Goal: Task Accomplishment & Management: Complete application form

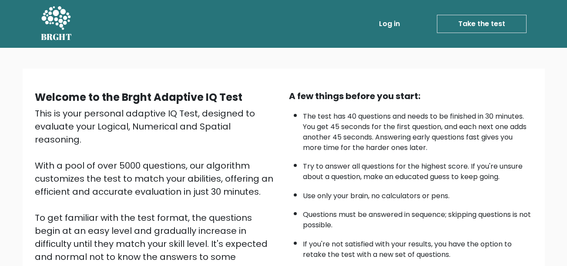
click at [474, 26] on link "Take the test" at bounding box center [482, 24] width 90 height 18
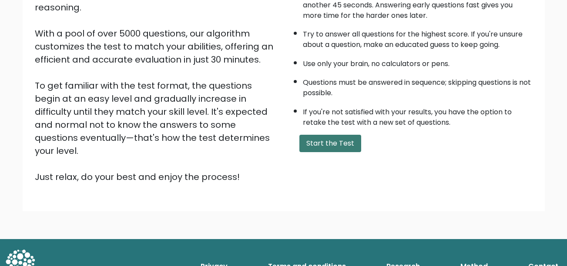
click at [329, 142] on button "Start the Test" at bounding box center [330, 143] width 62 height 17
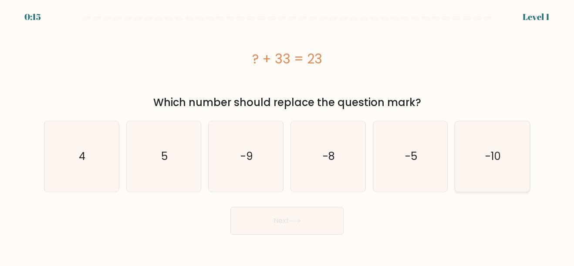
click at [496, 153] on text "-10" at bounding box center [493, 156] width 16 height 14
click at [287, 135] on input "f. -10" at bounding box center [287, 134] width 0 height 2
radio input "true"
click at [285, 221] on button "Next" at bounding box center [286, 221] width 113 height 28
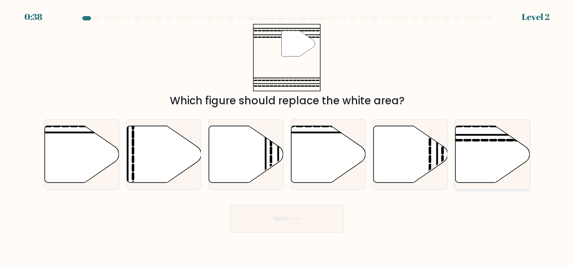
click at [478, 137] on icon at bounding box center [492, 154] width 74 height 57
click at [287, 135] on input "f." at bounding box center [287, 134] width 0 height 2
radio input "true"
click at [310, 213] on button "Next" at bounding box center [286, 219] width 113 height 28
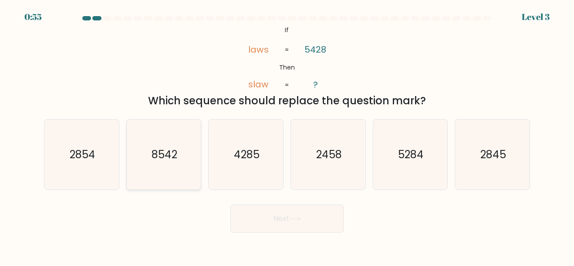
click at [167, 158] on text "8542" at bounding box center [164, 155] width 26 height 14
click at [287, 135] on input "b. 8542" at bounding box center [287, 134] width 0 height 2
radio input "true"
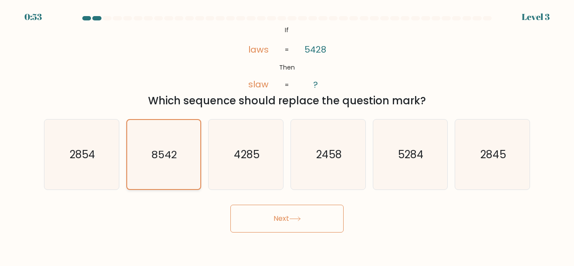
click at [167, 158] on text "8542" at bounding box center [164, 154] width 25 height 14
click at [287, 135] on input "b. 8542" at bounding box center [287, 134] width 0 height 2
click at [167, 158] on text "8542" at bounding box center [164, 154] width 25 height 14
click at [287, 135] on input "b. 8542" at bounding box center [287, 134] width 0 height 2
click at [291, 227] on button "Next" at bounding box center [286, 219] width 113 height 28
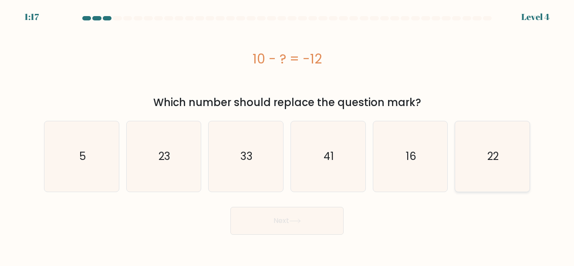
click at [512, 159] on icon "22" at bounding box center [492, 156] width 70 height 70
click at [287, 135] on input "f. 22" at bounding box center [287, 134] width 0 height 2
radio input "true"
click at [307, 215] on button "Next" at bounding box center [286, 221] width 113 height 28
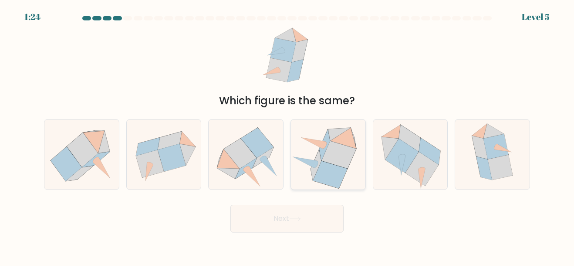
click at [339, 154] on icon at bounding box center [338, 154] width 34 height 27
click at [287, 135] on input "d." at bounding box center [287, 134] width 0 height 2
radio input "true"
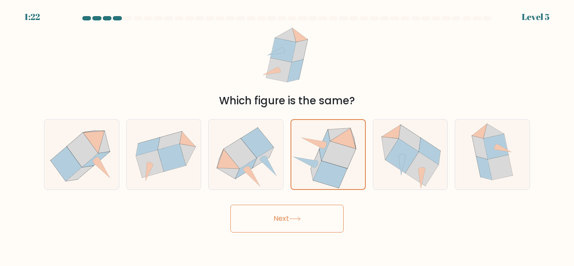
click at [272, 215] on button "Next" at bounding box center [286, 219] width 113 height 28
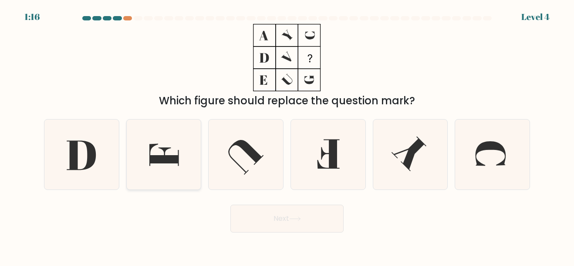
click at [168, 166] on icon at bounding box center [163, 155] width 70 height 70
click at [287, 135] on input "b." at bounding box center [287, 134] width 0 height 2
radio input "true"
click at [299, 217] on icon at bounding box center [295, 219] width 12 height 5
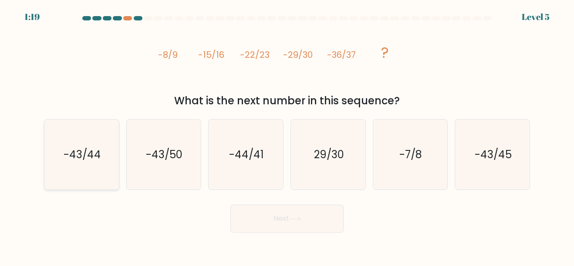
click at [92, 160] on text "-43/44" at bounding box center [82, 155] width 37 height 14
click at [287, 135] on input "a. -43/44" at bounding box center [287, 134] width 0 height 2
radio input "true"
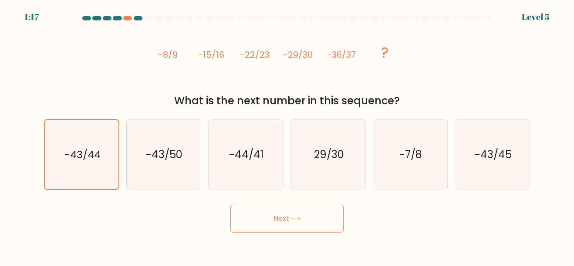
click at [289, 220] on button "Next" at bounding box center [286, 219] width 113 height 28
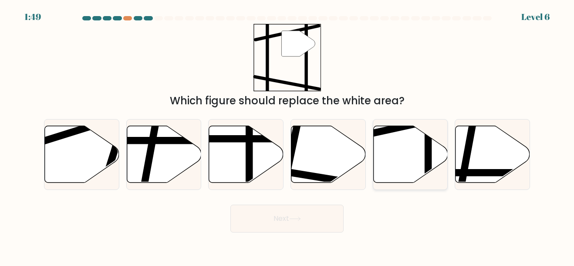
click at [411, 158] on icon at bounding box center [410, 154] width 74 height 57
click at [287, 135] on input "e." at bounding box center [287, 134] width 0 height 2
radio input "true"
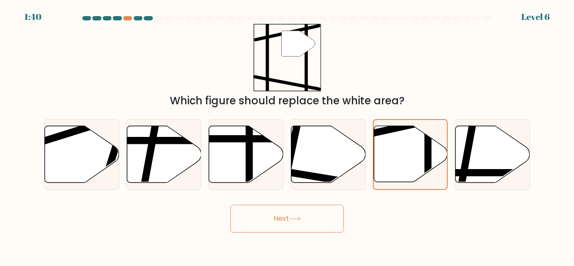
click at [272, 228] on button "Next" at bounding box center [286, 219] width 113 height 28
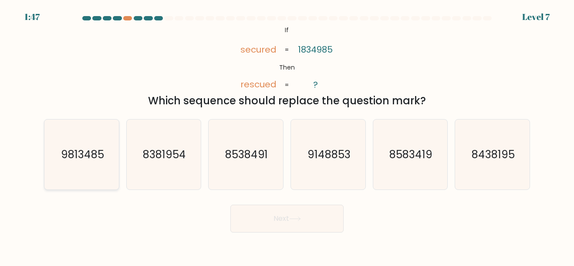
click at [82, 160] on text "9813485" at bounding box center [81, 155] width 43 height 14
click at [287, 135] on input "a. 9813485" at bounding box center [287, 134] width 0 height 2
radio input "true"
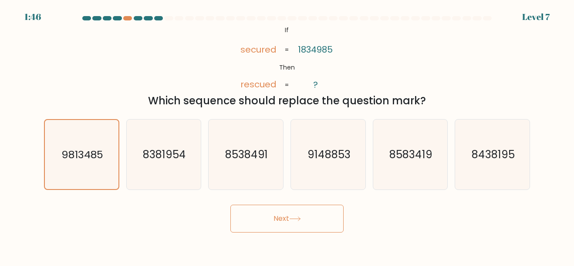
click at [302, 215] on button "Next" at bounding box center [286, 219] width 113 height 28
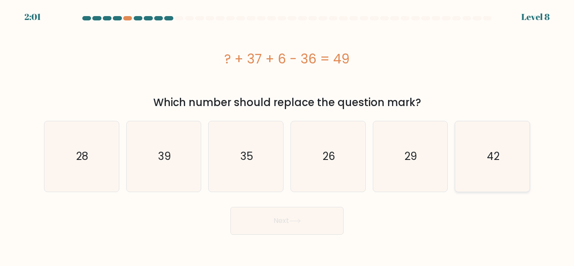
click at [495, 160] on text "42" at bounding box center [492, 156] width 13 height 14
click at [287, 135] on input "f. 42" at bounding box center [287, 134] width 0 height 2
radio input "true"
click at [297, 213] on button "Next" at bounding box center [286, 221] width 113 height 28
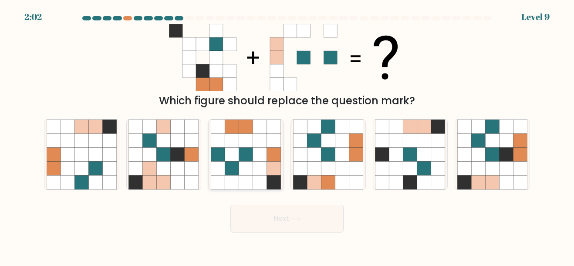
click at [262, 148] on icon at bounding box center [260, 141] width 14 height 14
click at [287, 135] on input "c." at bounding box center [287, 134] width 0 height 2
radio input "true"
click at [309, 221] on button "Next" at bounding box center [286, 219] width 113 height 28
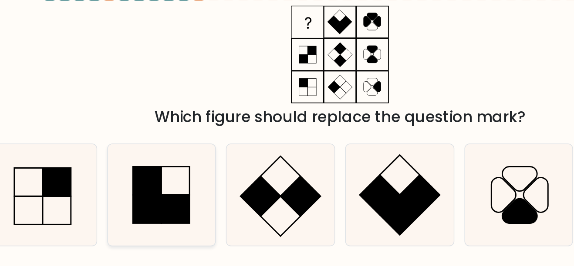
click at [158, 153] on rect at bounding box center [154, 145] width 20 height 20
click at [287, 135] on input "b." at bounding box center [287, 134] width 0 height 2
radio input "true"
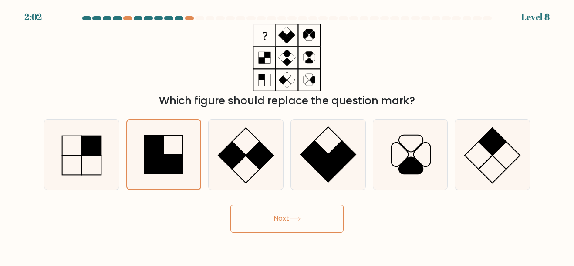
click at [263, 217] on button "Next" at bounding box center [286, 219] width 113 height 28
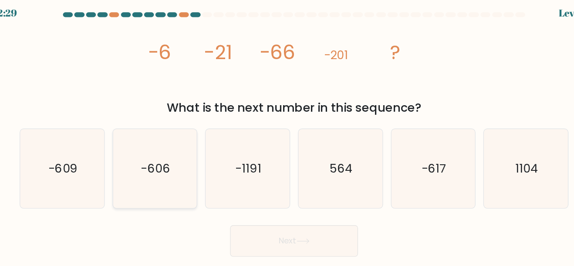
click at [174, 160] on text "-606" at bounding box center [164, 155] width 26 height 14
click at [287, 135] on input "b. -606" at bounding box center [287, 134] width 0 height 2
radio input "true"
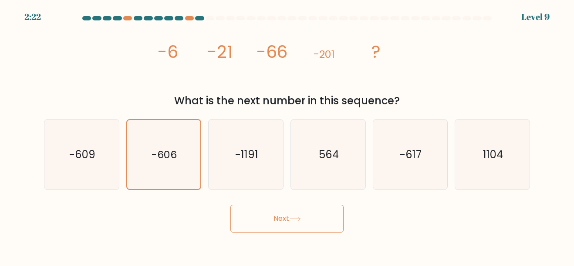
click at [295, 214] on button "Next" at bounding box center [286, 219] width 113 height 28
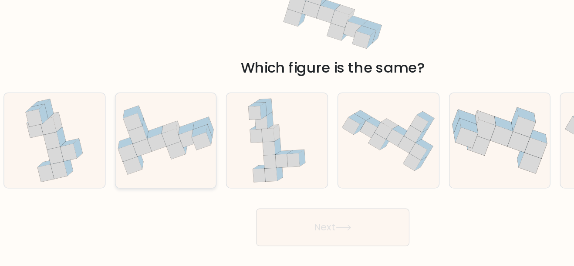
click at [156, 160] on icon at bounding box center [157, 156] width 14 height 13
click at [287, 135] on input "b." at bounding box center [287, 134] width 0 height 2
radio input "true"
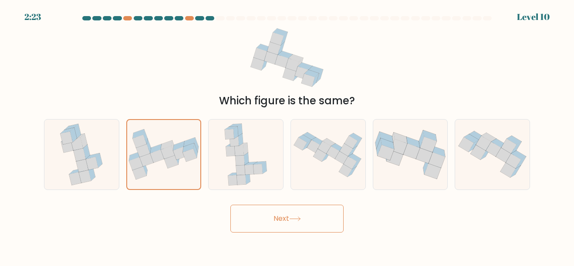
click at [299, 215] on button "Next" at bounding box center [286, 219] width 113 height 28
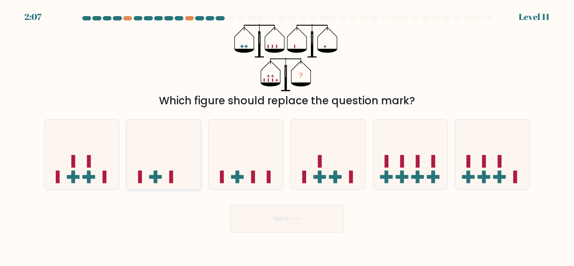
click at [173, 174] on rect at bounding box center [171, 177] width 4 height 13
click at [287, 135] on input "b." at bounding box center [287, 134] width 0 height 2
radio input "true"
click at [284, 216] on button "Next" at bounding box center [286, 219] width 113 height 28
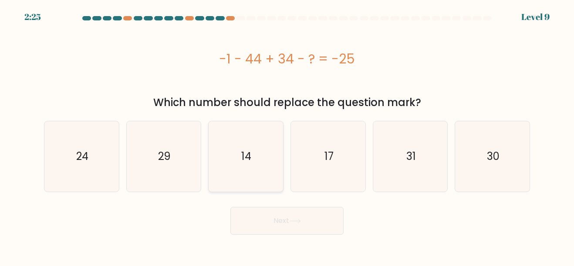
click at [235, 170] on icon "14" at bounding box center [246, 156] width 70 height 70
click at [287, 135] on input "c. 14" at bounding box center [287, 134] width 0 height 2
radio input "true"
click at [289, 224] on button "Next" at bounding box center [286, 221] width 113 height 28
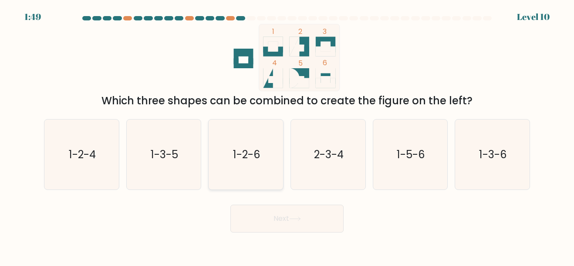
click at [252, 166] on icon "1-2-6" at bounding box center [246, 155] width 70 height 70
click at [287, 135] on input "c. 1-2-6" at bounding box center [287, 134] width 0 height 2
radio input "true"
click at [302, 222] on button "Next" at bounding box center [286, 219] width 113 height 28
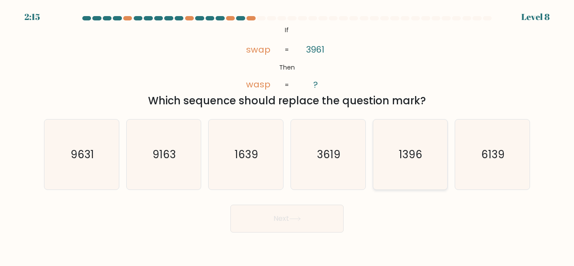
click at [399, 159] on icon "1396" at bounding box center [410, 155] width 70 height 70
click at [287, 135] on input "e. 1396" at bounding box center [287, 134] width 0 height 2
radio input "true"
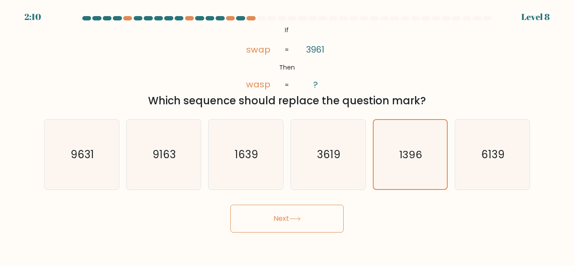
click at [295, 222] on button "Next" at bounding box center [286, 219] width 113 height 28
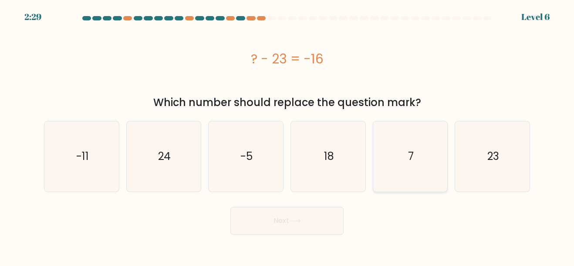
click at [401, 161] on icon "7" at bounding box center [410, 156] width 70 height 70
click at [287, 135] on input "e. 7" at bounding box center [287, 134] width 0 height 2
radio input "true"
click at [288, 224] on button "Next" at bounding box center [286, 221] width 113 height 28
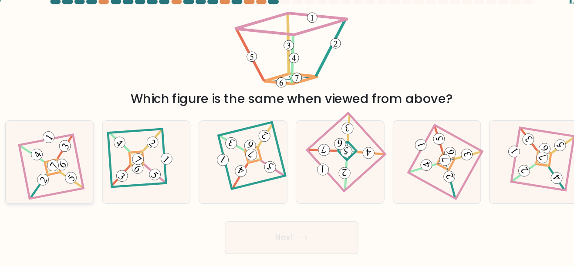
click at [92, 156] on 884 at bounding box center [91, 156] width 13 height 13
click at [287, 135] on input "a." at bounding box center [287, 134] width 0 height 2
radio input "true"
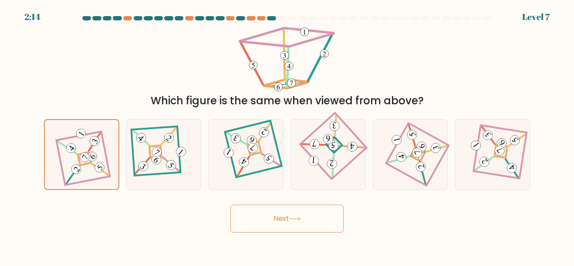
click at [290, 221] on button "Next" at bounding box center [286, 219] width 113 height 28
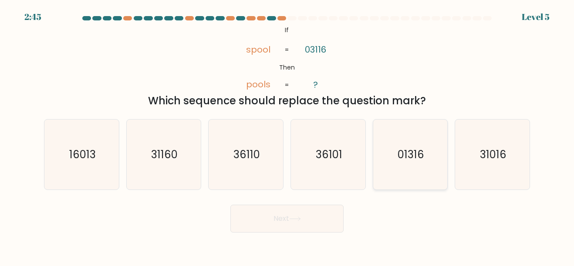
click at [415, 154] on text "01316" at bounding box center [410, 155] width 27 height 14
click at [287, 135] on input "e. 01316" at bounding box center [287, 134] width 0 height 2
radio input "true"
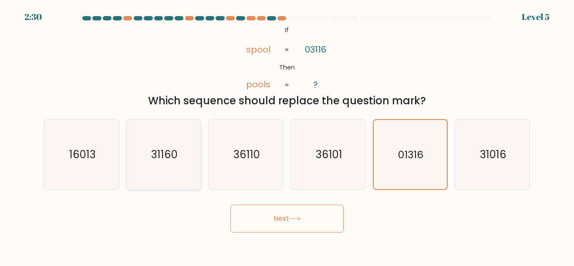
click at [165, 163] on icon "31160" at bounding box center [163, 155] width 70 height 70
click at [287, 135] on input "b. 31160" at bounding box center [287, 134] width 0 height 2
radio input "true"
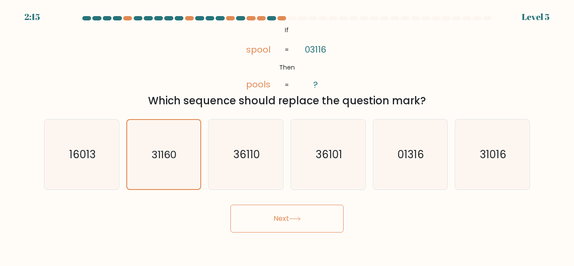
click at [309, 219] on button "Next" at bounding box center [286, 219] width 113 height 28
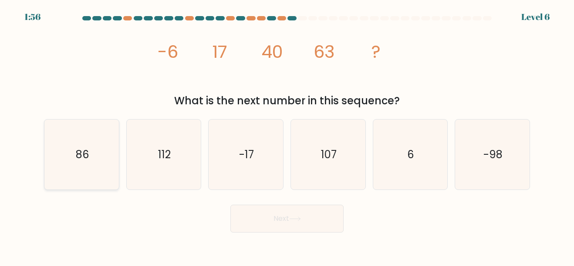
click at [87, 160] on text "86" at bounding box center [81, 155] width 13 height 14
click at [287, 135] on input "a. 86" at bounding box center [287, 134] width 0 height 2
radio input "true"
click at [266, 213] on button "Next" at bounding box center [286, 219] width 113 height 28
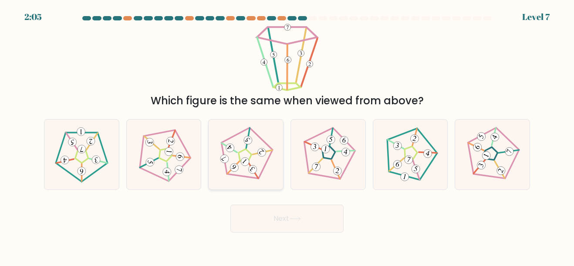
click at [248, 160] on 310 at bounding box center [245, 162] width 12 height 12
click at [287, 135] on input "c." at bounding box center [287, 134] width 0 height 2
radio input "true"
click at [285, 210] on button "Next" at bounding box center [286, 219] width 113 height 28
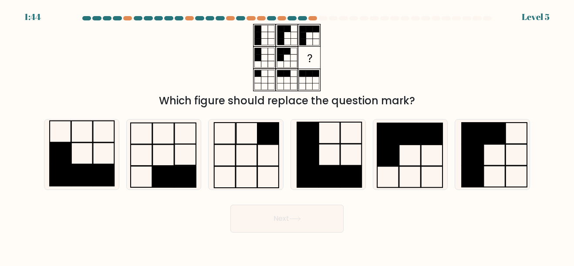
click at [288, 214] on button "Next" at bounding box center [286, 219] width 113 height 28
click at [199, 105] on div "Which figure should replace the question mark?" at bounding box center [286, 101] width 475 height 16
click at [412, 153] on icon at bounding box center [410, 155] width 70 height 70
click at [287, 135] on input "e." at bounding box center [287, 134] width 0 height 2
radio input "true"
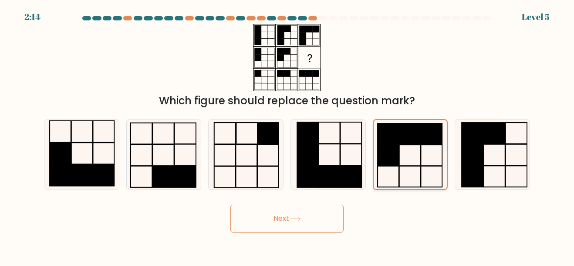
click at [405, 158] on icon at bounding box center [409, 154] width 69 height 69
click at [287, 135] on input "e." at bounding box center [287, 134] width 0 height 2
click at [285, 218] on button "Next" at bounding box center [286, 219] width 113 height 28
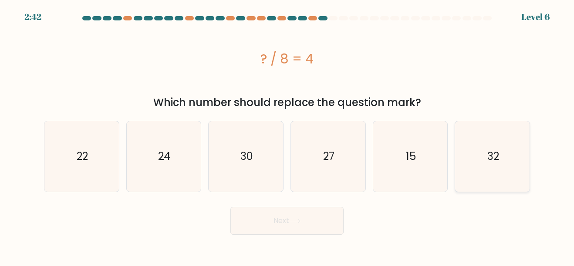
click at [499, 169] on icon "32" at bounding box center [492, 156] width 70 height 70
click at [287, 135] on input "f. 32" at bounding box center [287, 134] width 0 height 2
radio input "true"
click at [291, 219] on icon at bounding box center [295, 221] width 12 height 5
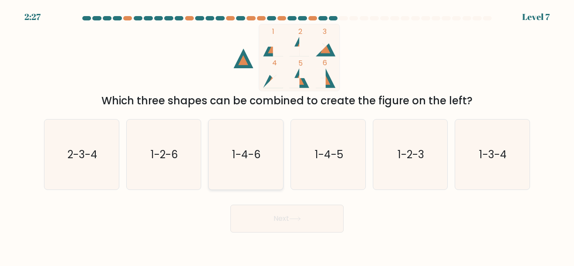
click at [229, 154] on icon "1-4-6" at bounding box center [246, 155] width 70 height 70
click at [287, 135] on input "c. 1-4-6" at bounding box center [287, 134] width 0 height 2
radio input "true"
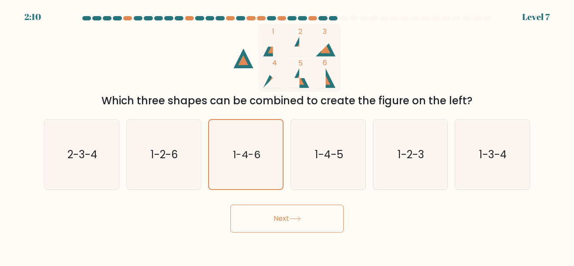
click at [265, 214] on button "Next" at bounding box center [286, 219] width 113 height 28
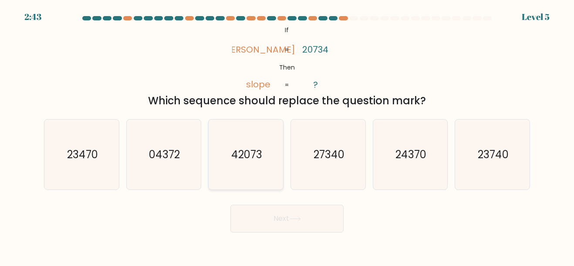
click at [242, 163] on icon "42073" at bounding box center [246, 155] width 70 height 70
click at [287, 135] on input "c. 42073" at bounding box center [287, 134] width 0 height 2
radio input "true"
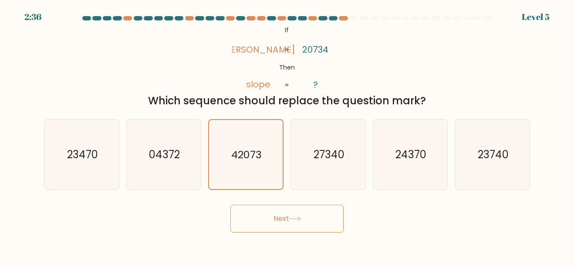
click at [268, 218] on button "Next" at bounding box center [286, 219] width 113 height 28
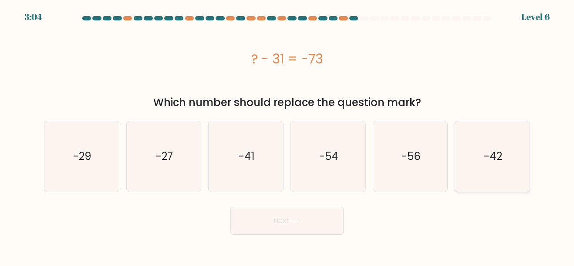
click at [488, 168] on icon "-42" at bounding box center [492, 156] width 70 height 70
click at [287, 135] on input "f. -42" at bounding box center [287, 134] width 0 height 2
radio input "true"
click at [301, 224] on button "Next" at bounding box center [286, 221] width 113 height 28
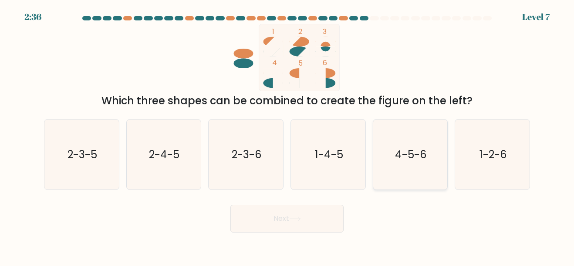
click at [419, 152] on text "4-5-6" at bounding box center [411, 155] width 32 height 14
click at [287, 135] on input "e. 4-5-6" at bounding box center [287, 134] width 0 height 2
radio input "true"
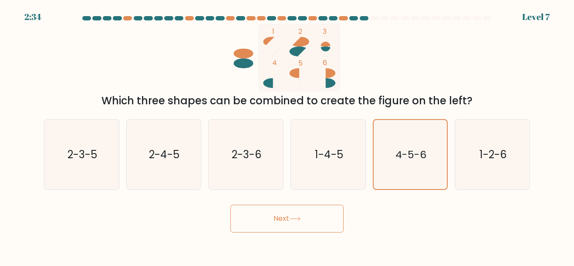
click at [284, 224] on button "Next" at bounding box center [286, 219] width 113 height 28
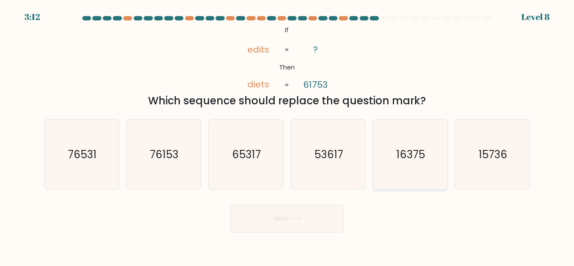
click at [418, 169] on icon "16375" at bounding box center [410, 155] width 70 height 70
click at [287, 135] on input "e. 16375" at bounding box center [287, 134] width 0 height 2
radio input "true"
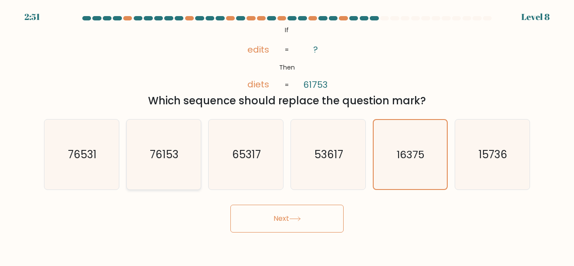
click at [144, 150] on icon "76153" at bounding box center [163, 155] width 70 height 70
click at [287, 135] on input "b. 76153" at bounding box center [287, 134] width 0 height 2
radio input "true"
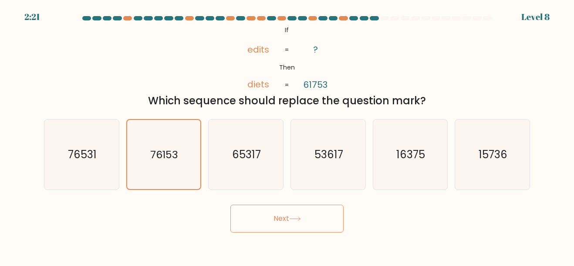
click at [267, 216] on button "Next" at bounding box center [286, 219] width 113 height 28
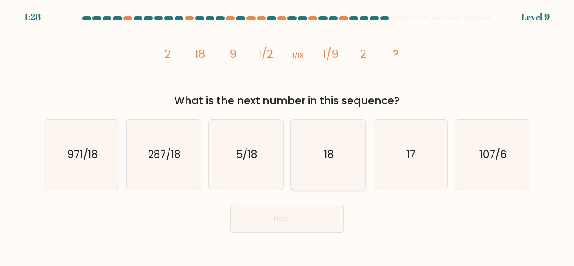
click at [333, 159] on text "18" at bounding box center [328, 155] width 10 height 14
click at [287, 135] on input "d. 18" at bounding box center [287, 134] width 0 height 2
radio input "true"
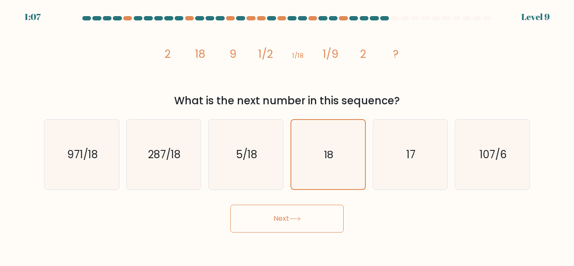
click at [288, 227] on button "Next" at bounding box center [286, 219] width 113 height 28
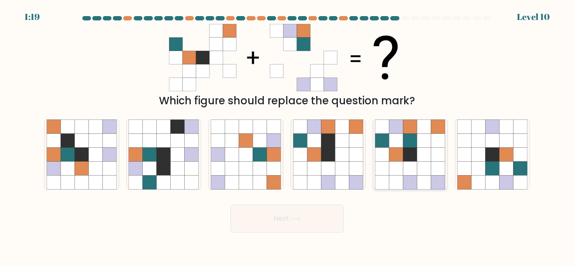
click at [404, 155] on icon at bounding box center [410, 155] width 14 height 14
click at [287, 135] on input "e." at bounding box center [287, 134] width 0 height 2
radio input "true"
click at [298, 225] on button "Next" at bounding box center [286, 219] width 113 height 28
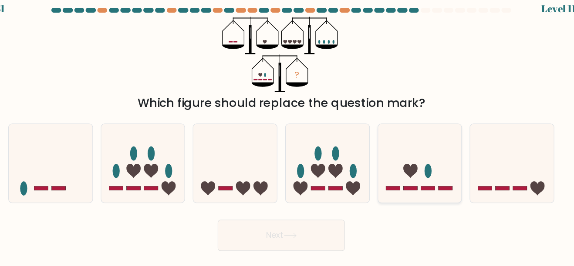
click at [422, 153] on icon at bounding box center [410, 154] width 74 height 61
click at [287, 135] on input "e." at bounding box center [287, 134] width 0 height 2
radio input "true"
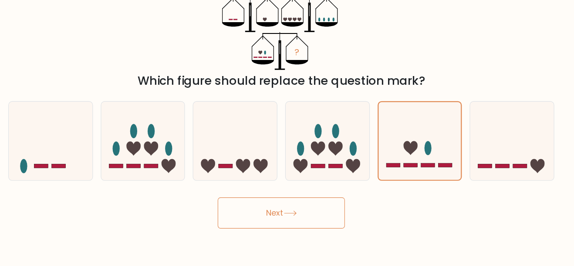
click at [289, 221] on button "Next" at bounding box center [286, 219] width 113 height 28
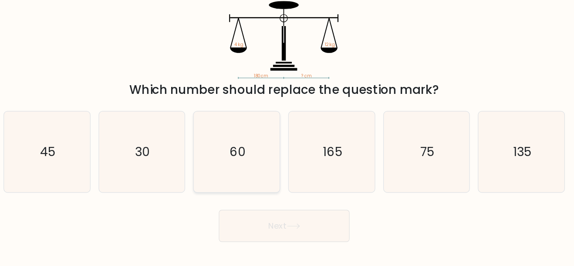
click at [258, 170] on icon "60" at bounding box center [246, 155] width 70 height 70
click at [287, 135] on input "c. 60" at bounding box center [287, 134] width 0 height 2
radio input "true"
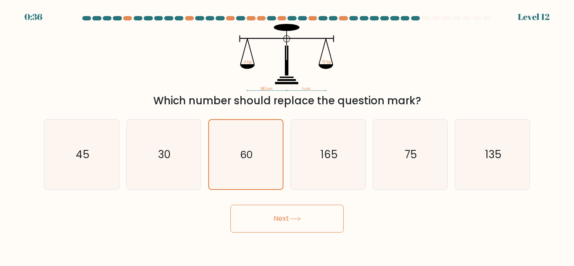
click at [306, 218] on button "Next" at bounding box center [286, 219] width 113 height 28
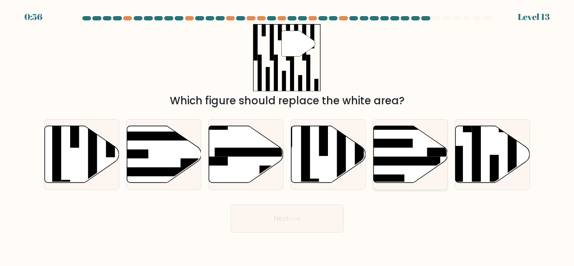
click at [401, 143] on rect at bounding box center [386, 143] width 54 height 9
click at [287, 135] on input "e." at bounding box center [287, 134] width 0 height 2
radio input "true"
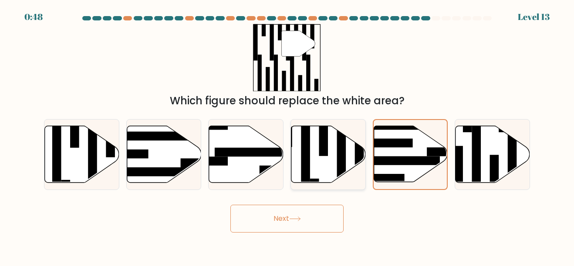
click at [332, 149] on icon at bounding box center [328, 154] width 74 height 57
click at [287, 135] on input "d." at bounding box center [287, 134] width 0 height 2
radio input "true"
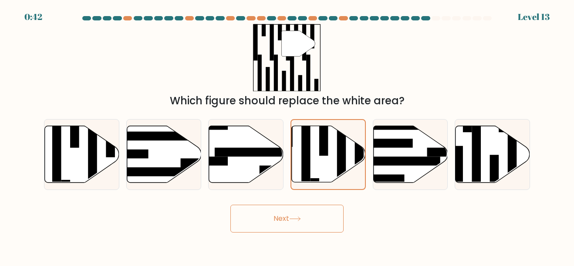
click at [312, 220] on button "Next" at bounding box center [286, 219] width 113 height 28
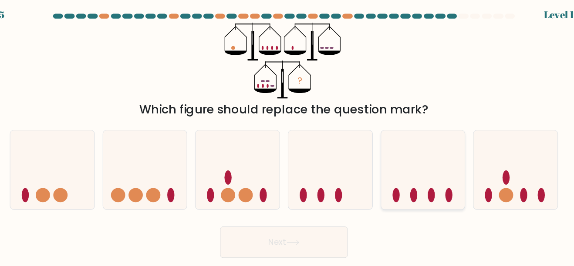
click at [405, 173] on icon at bounding box center [410, 154] width 74 height 61
click at [287, 135] on input "e." at bounding box center [287, 134] width 0 height 2
radio input "true"
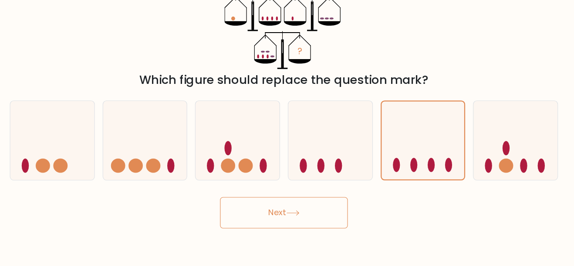
click at [278, 217] on button "Next" at bounding box center [286, 219] width 113 height 28
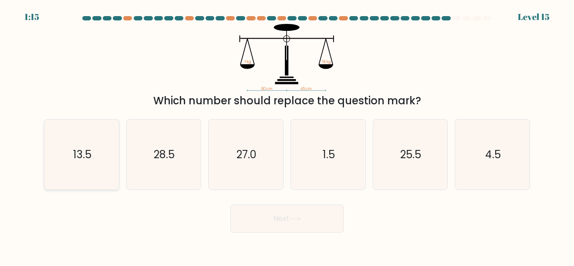
click at [96, 169] on icon "13.5" at bounding box center [82, 155] width 70 height 70
click at [287, 135] on input "a. 13.5" at bounding box center [287, 134] width 0 height 2
radio input "true"
click at [282, 213] on button "Next" at bounding box center [286, 219] width 113 height 28
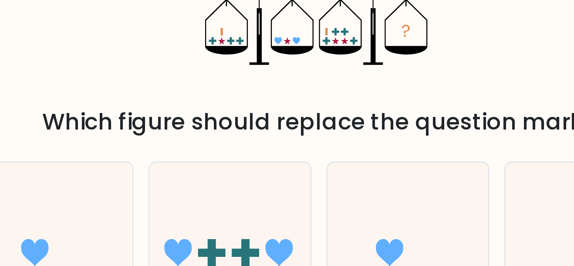
click at [245, 84] on icon "?" at bounding box center [287, 57] width 106 height 67
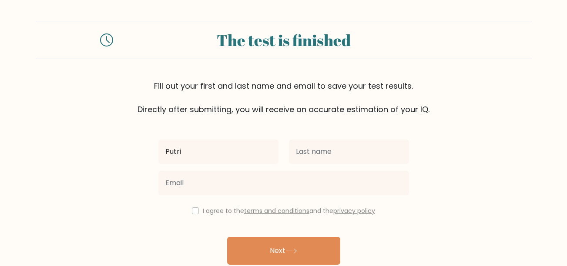
type input "Putri"
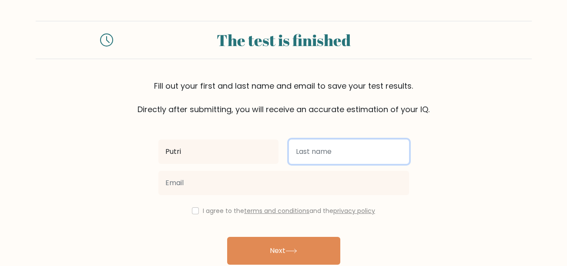
click at [317, 152] on input "text" at bounding box center [349, 152] width 120 height 24
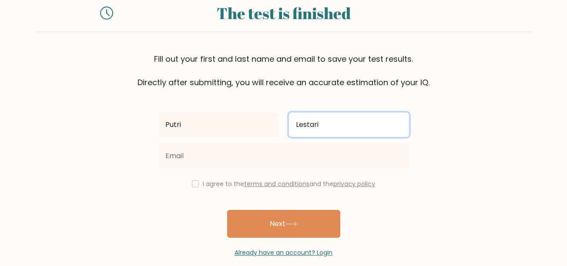
scroll to position [27, 0]
type input "Lestari"
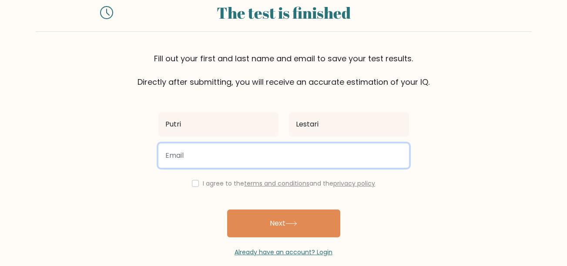
click at [301, 155] on input "email" at bounding box center [283, 156] width 251 height 24
type input "putrilestari.eltarie@gmail.com"
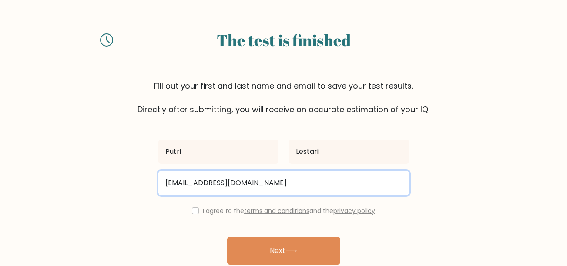
scroll to position [39, 0]
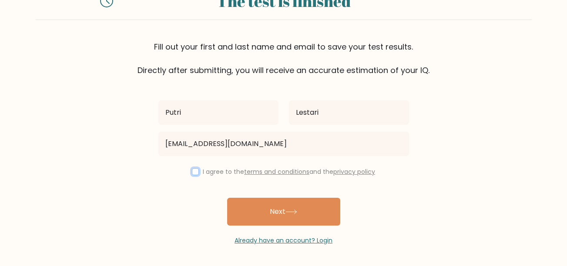
click at [193, 169] on input "checkbox" at bounding box center [195, 171] width 7 height 7
checkbox input "true"
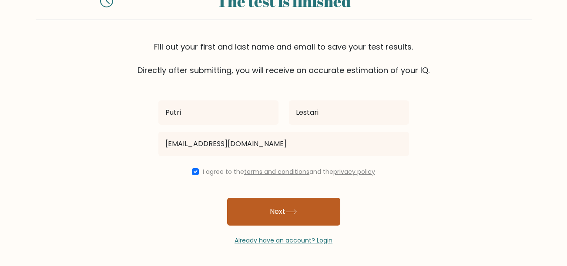
click at [268, 201] on button "Next" at bounding box center [283, 212] width 113 height 28
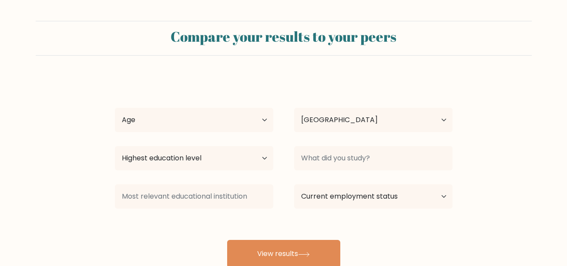
select select "ID"
click at [216, 127] on select "Age Under [DEMOGRAPHIC_DATA] [DEMOGRAPHIC_DATA] [DEMOGRAPHIC_DATA] [DEMOGRAPHIC…" at bounding box center [194, 120] width 158 height 24
select select "18_24"
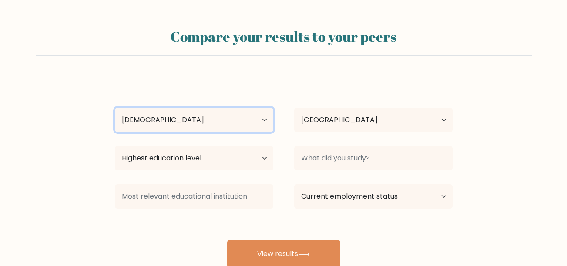
click at [115, 108] on select "Age Under 18 years old 18-24 years old 25-34 years old 35-44 years old 45-54 ye…" at bounding box center [194, 120] width 158 height 24
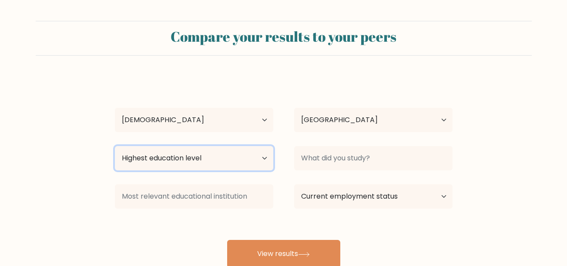
click at [224, 157] on select "Highest education level No schooling Primary Lower Secondary Upper Secondary Oc…" at bounding box center [194, 158] width 158 height 24
select select "bachelors_degree"
click at [115, 146] on select "Highest education level No schooling Primary Lower Secondary Upper Secondary Oc…" at bounding box center [194, 158] width 158 height 24
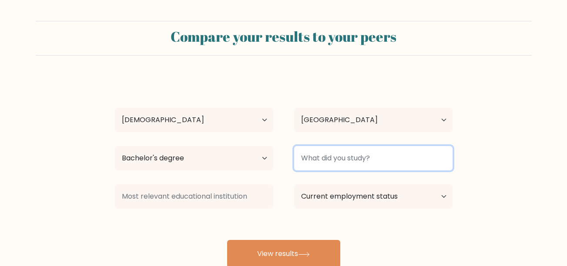
click at [335, 162] on input at bounding box center [373, 158] width 158 height 24
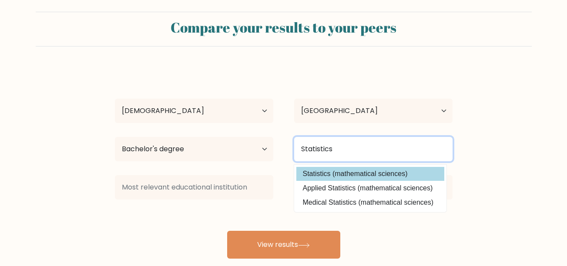
scroll to position [10, 0]
type input "Statistics"
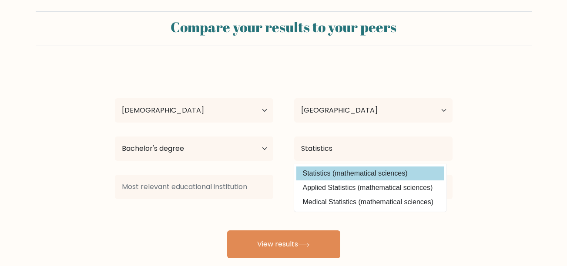
click at [356, 173] on div "Putri Lestari Age Under 18 years old 18-24 years old 25-34 years old 35-44 year…" at bounding box center [284, 162] width 348 height 191
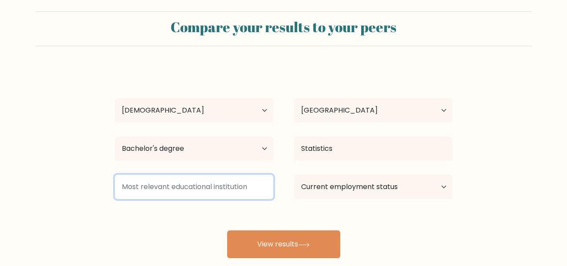
click at [218, 191] on input at bounding box center [194, 187] width 158 height 24
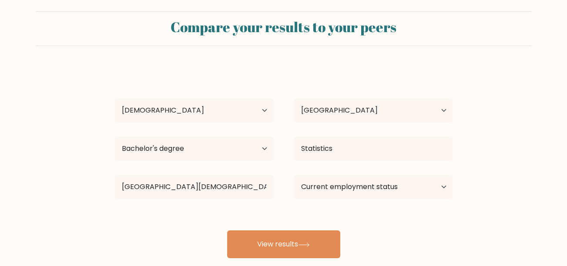
click at [205, 211] on div "Putri Lestari Age Under 18 years old 18-24 years old 25-34 years old 35-44 year…" at bounding box center [284, 162] width 348 height 191
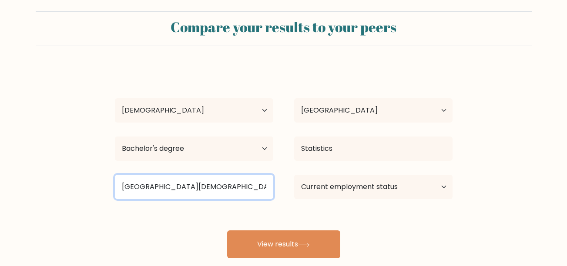
click at [217, 187] on input "Universitas Islam Ban" at bounding box center [194, 187] width 158 height 24
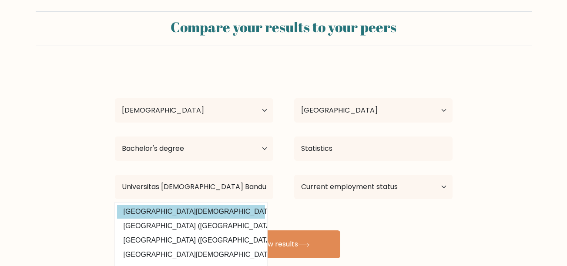
click at [227, 212] on div "Putri Lestari Age Under 18 years old 18-24 years old 25-34 years old 35-44 year…" at bounding box center [284, 162] width 348 height 191
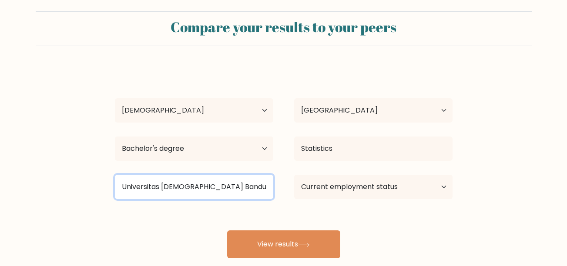
click at [219, 190] on input "Universitas Islam Bandun" at bounding box center [194, 187] width 158 height 24
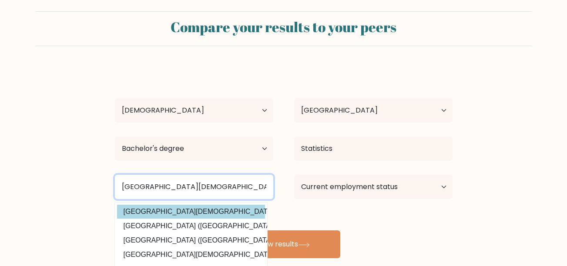
type input "Universitas Islam Bandung"
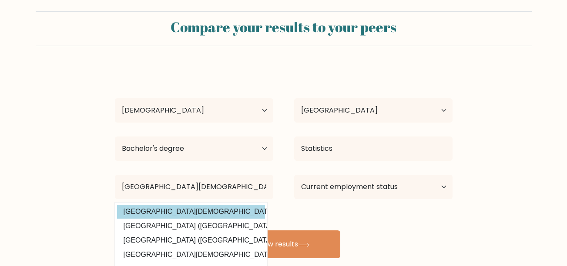
click at [237, 214] on div "Putri Lestari Age Under 18 years old 18-24 years old 25-34 years old 35-44 year…" at bounding box center [284, 162] width 348 height 191
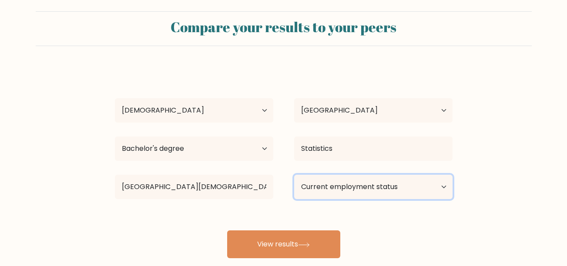
click at [367, 184] on select "Current employment status Employed Student Retired Other / prefer not to answer" at bounding box center [373, 187] width 158 height 24
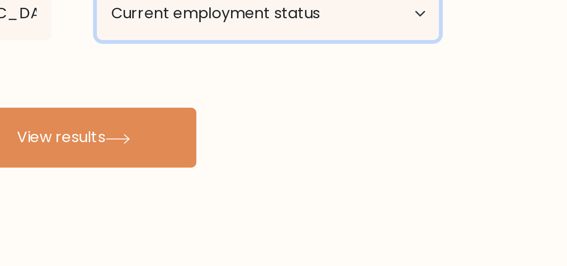
scroll to position [48, 0]
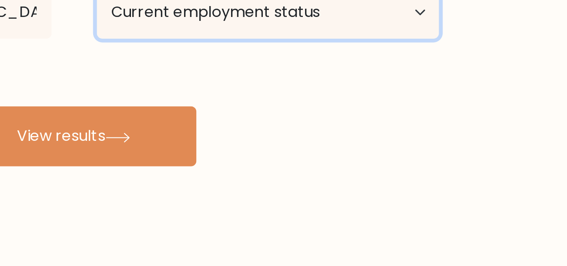
click at [439, 156] on select "Current employment status Employed Student Retired Other / prefer not to answer" at bounding box center [373, 149] width 158 height 24
select select "other"
click at [294, 137] on select "Current employment status Employed Student Retired Other / prefer not to answer" at bounding box center [373, 149] width 158 height 24
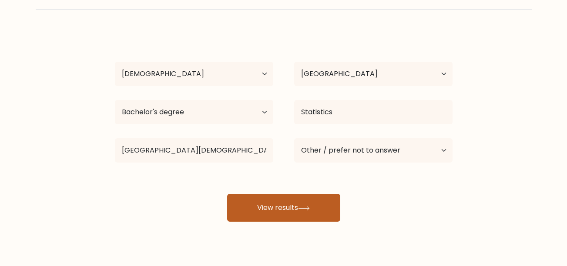
click at [268, 205] on button "View results" at bounding box center [283, 208] width 113 height 28
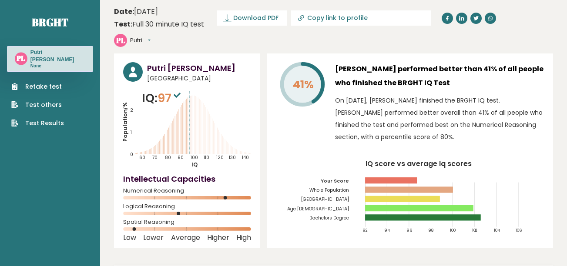
click at [179, 93] on icon at bounding box center [177, 95] width 7 height 5
click at [254, 18] on span "Download PDF" at bounding box center [255, 17] width 45 height 9
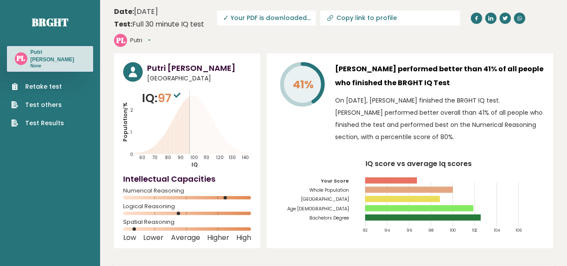
click at [283, 22] on span "✓ Your PDF is downloaded..." at bounding box center [266, 17] width 99 height 15
click at [275, 18] on span "✓ Your PDF is downloaded..." at bounding box center [266, 17] width 99 height 15
click at [238, 17] on span "✓ Your PDF is downloaded..." at bounding box center [266, 17] width 99 height 15
drag, startPoint x: 238, startPoint y: 17, endPoint x: 221, endPoint y: 19, distance: 16.2
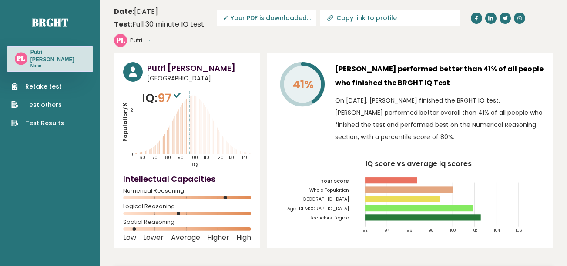
click at [221, 19] on span "✓ Your PDF is downloaded..." at bounding box center [266, 17] width 99 height 15
click at [254, 19] on span "✓ Your PDF is downloaded..." at bounding box center [266, 17] width 99 height 15
drag, startPoint x: 254, startPoint y: 19, endPoint x: 183, endPoint y: 48, distance: 76.7
click at [183, 48] on div "PL Putri Dashboard Profile Settings Logout" at bounding box center [151, 40] width 74 height 17
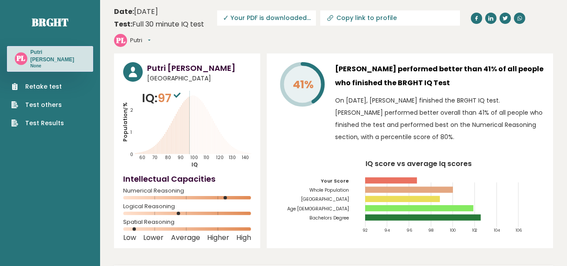
click at [230, 17] on span "✓ Your PDF is downloaded..." at bounding box center [266, 17] width 99 height 15
click at [242, 17] on span "✓ Your PDF is downloaded..." at bounding box center [266, 17] width 99 height 15
click at [263, 20] on span "✓ Your PDF is downloaded..." at bounding box center [266, 17] width 99 height 15
click at [293, 16] on span "✓ Your PDF is downloaded..." at bounding box center [266, 17] width 99 height 15
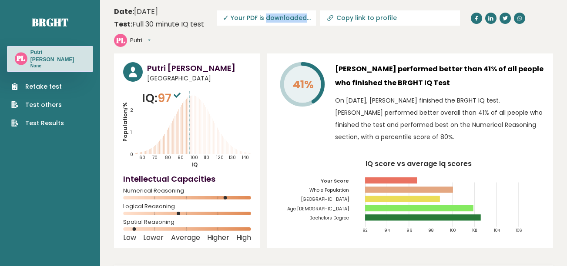
click at [293, 16] on span "✓ Your PDF is downloaded..." at bounding box center [266, 17] width 99 height 15
click at [250, 15] on span "✓ Your PDF is downloaded..." at bounding box center [266, 17] width 99 height 15
click at [280, 20] on span "✓ Your PDF is downloaded..." at bounding box center [266, 17] width 99 height 15
drag, startPoint x: 280, startPoint y: 20, endPoint x: 242, endPoint y: 17, distance: 38.8
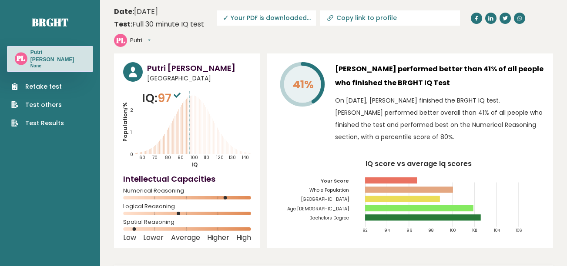
click at [242, 17] on span "✓ Your PDF is downloaded..." at bounding box center [266, 17] width 99 height 15
click at [271, 19] on span "✓ Your PDF is downloaded..." at bounding box center [266, 17] width 99 height 15
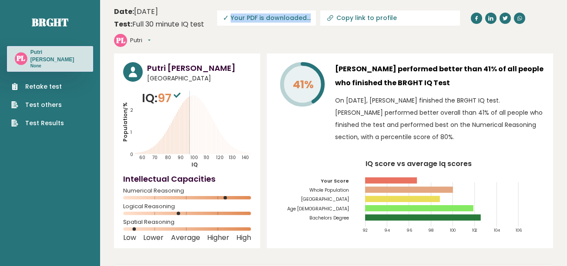
drag, startPoint x: 271, startPoint y: 19, endPoint x: 253, endPoint y: 16, distance: 18.1
click at [253, 16] on span "✓ Your PDF is downloaded..." at bounding box center [266, 17] width 99 height 15
click at [52, 51] on h3 "Putri Lestari" at bounding box center [57, 56] width 55 height 14
click at [262, 18] on span "✓ Your PDF is downloaded..." at bounding box center [266, 17] width 99 height 15
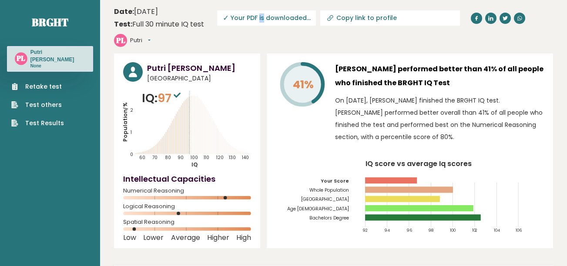
click at [262, 18] on span "✓ Your PDF is downloaded..." at bounding box center [266, 17] width 99 height 15
drag, startPoint x: 262, startPoint y: 18, endPoint x: 226, endPoint y: 19, distance: 35.7
click at [226, 19] on span "✓" at bounding box center [226, 18] width 6 height 11
click at [238, 15] on span "✓ Your PDF is downloaded..." at bounding box center [266, 17] width 99 height 15
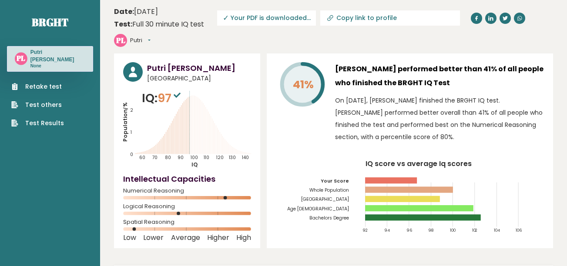
click at [35, 63] on p "None" at bounding box center [57, 66] width 55 height 6
click at [180, 96] on icon at bounding box center [177, 95] width 7 height 5
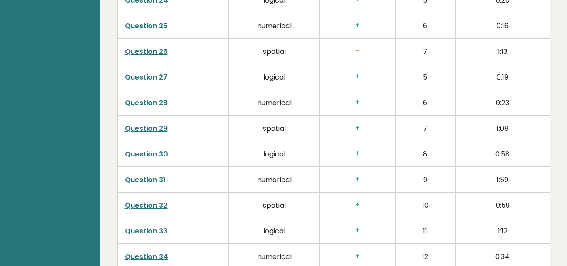
scroll to position [2267, 0]
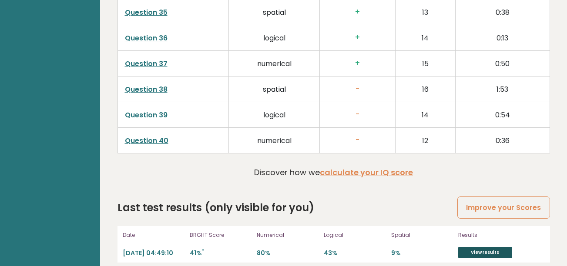
click at [483, 247] on link "View results" at bounding box center [485, 252] width 54 height 11
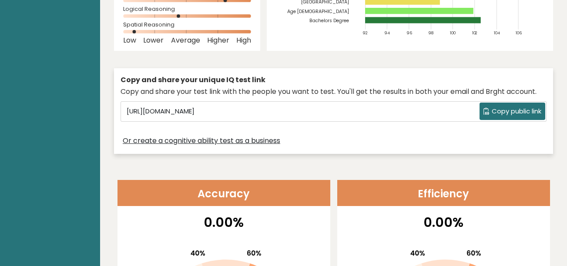
scroll to position [0, 0]
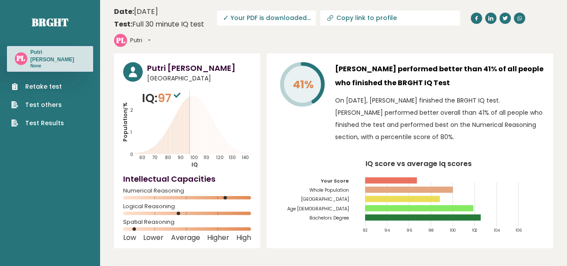
click at [40, 119] on link "Test Results" at bounding box center [37, 123] width 53 height 9
click at [296, 91] on tspan "41%" at bounding box center [303, 84] width 21 height 15
click at [356, 20] on input "Copy link to profile" at bounding box center [395, 17] width 118 height 7
type input "https://brght.org/profile/putri-lestari-2/?utm_source=share&utm_medium=copy&utm…"
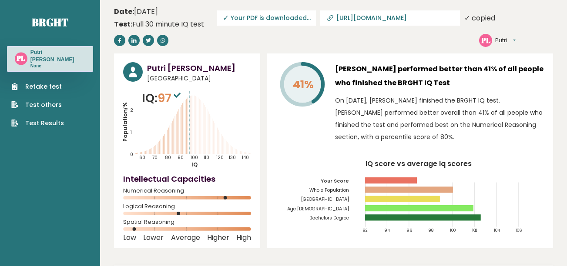
click at [495, 40] on button "Putri" at bounding box center [505, 40] width 20 height 9
click at [203, 36] on header "Date: September 16, 2025 Test: Full 30 minute IQ test Download PDF Downloading.…" at bounding box center [333, 26] width 439 height 45
click at [256, 20] on span "✓ Your PDF is downloaded..." at bounding box center [266, 17] width 99 height 15
click at [396, 16] on input "https://brght.org/profile/putri-lestari-2/?utm_source=share&utm_medium=copy&utm…" at bounding box center [395, 17] width 118 height 7
drag, startPoint x: 396, startPoint y: 16, endPoint x: 343, endPoint y: 35, distance: 56.3
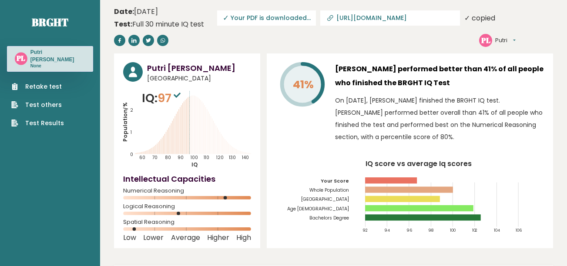
click at [343, 35] on header "Date: September 16, 2025 Test: Full 30 minute IQ test Download PDF Downloading.…" at bounding box center [333, 26] width 439 height 45
click at [464, 22] on div "✓ copied" at bounding box center [479, 18] width 31 height 10
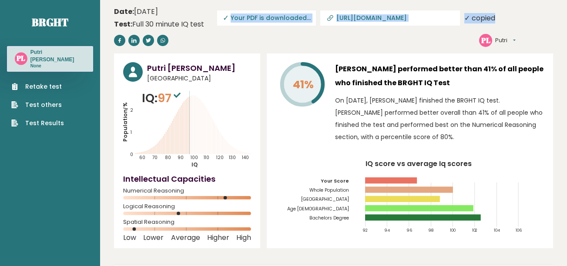
drag, startPoint x: 434, startPoint y: 22, endPoint x: 241, endPoint y: 21, distance: 193.2
click at [241, 21] on div "Download PDF Downloading... Downloading ✓ Your PDF is downloaded... https://brg…" at bounding box center [356, 17] width 278 height 15
drag, startPoint x: 241, startPoint y: 21, endPoint x: 217, endPoint y: 24, distance: 24.6
click at [217, 24] on header "Date: September 16, 2025 Test: Full 30 minute IQ test Download PDF Downloading.…" at bounding box center [333, 26] width 439 height 45
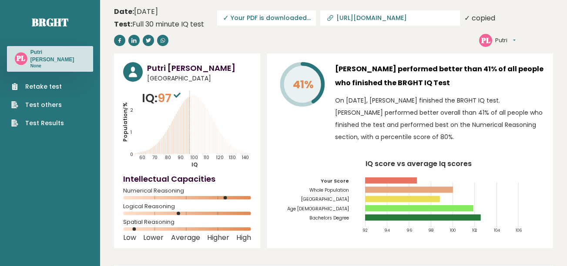
click at [329, 20] on icon at bounding box center [330, 18] width 9 height 9
drag, startPoint x: 329, startPoint y: 20, endPoint x: 300, endPoint y: 19, distance: 29.2
click at [300, 19] on span "✓ Your PDF is downloaded..." at bounding box center [266, 17] width 99 height 15
drag, startPoint x: 300, startPoint y: 19, endPoint x: 288, endPoint y: 18, distance: 11.3
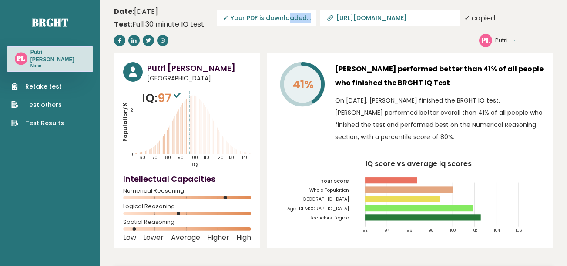
click at [288, 18] on span "✓ Your PDF is downloaded..." at bounding box center [266, 17] width 99 height 15
drag, startPoint x: 288, startPoint y: 18, endPoint x: 237, endPoint y: 20, distance: 51.8
click at [237, 20] on span "✓ Your PDF is downloaded..." at bounding box center [266, 17] width 99 height 15
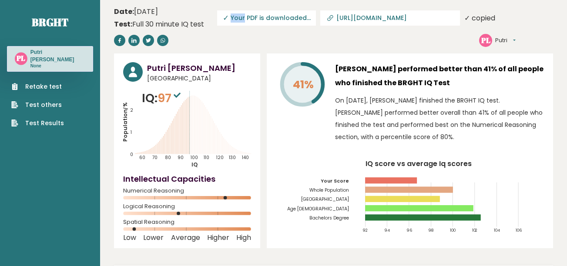
click at [237, 20] on span "✓ Your PDF is downloaded..." at bounding box center [266, 17] width 99 height 15
click at [495, 42] on button "Putri" at bounding box center [505, 40] width 20 height 9
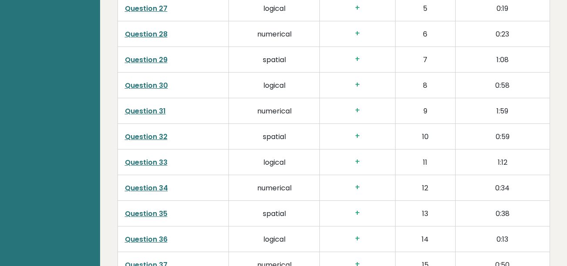
scroll to position [2267, 0]
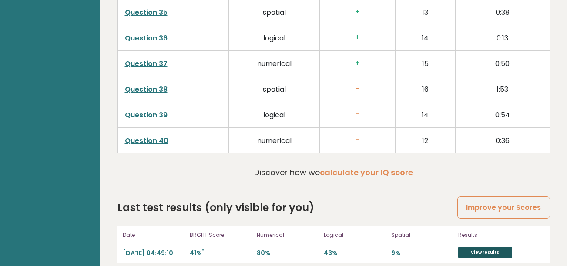
click at [470, 247] on link "View results" at bounding box center [485, 252] width 54 height 11
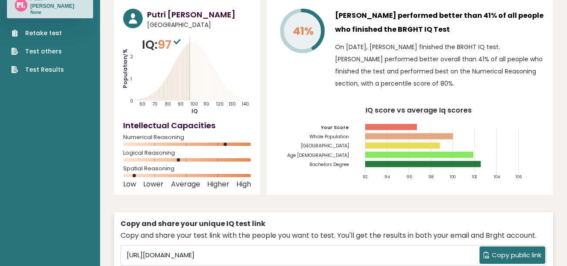
scroll to position [0, 0]
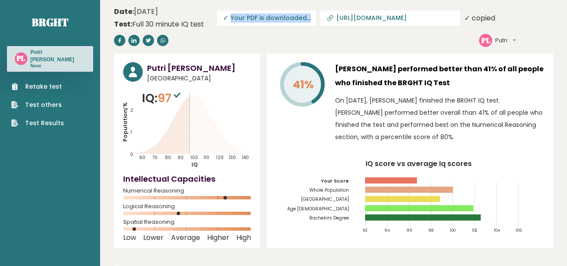
click at [495, 41] on button "Putri" at bounding box center [505, 40] width 20 height 9
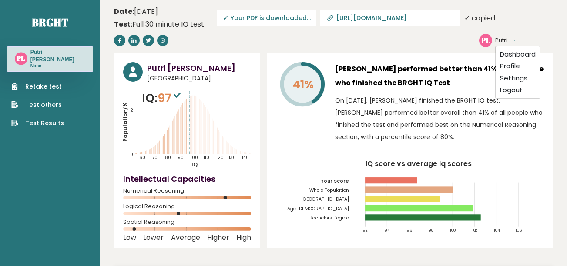
click at [71, 55] on div "PL Putri Lestari None" at bounding box center [50, 58] width 86 height 25
click at [479, 39] on div "PL Putri Dashboard Profile Settings Logout" at bounding box center [516, 40] width 74 height 17
click at [55, 82] on link "Retake test" at bounding box center [37, 86] width 53 height 9
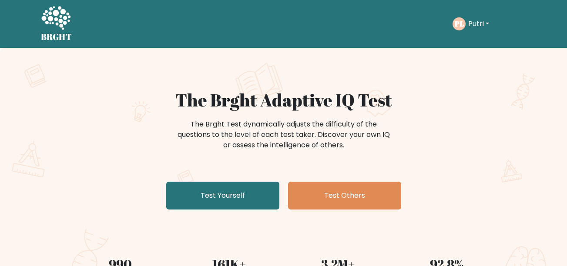
click at [485, 23] on button "Putri" at bounding box center [479, 23] width 26 height 11
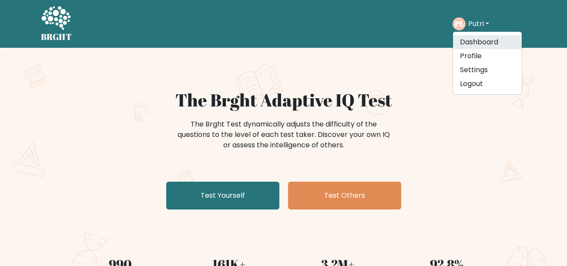
click at [481, 37] on link "Dashboard" at bounding box center [487, 42] width 69 height 14
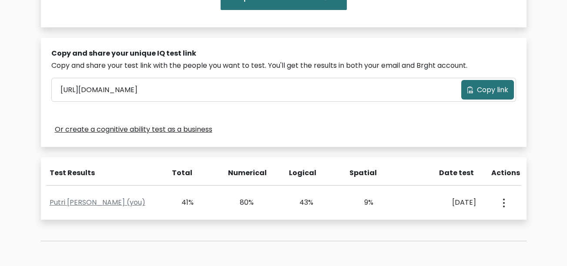
scroll to position [238, 0]
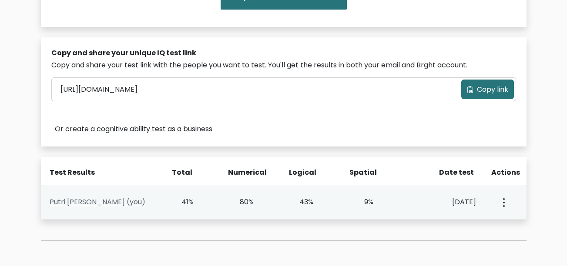
click at [100, 201] on link "Putri [PERSON_NAME] (you)" at bounding box center [98, 202] width 96 height 10
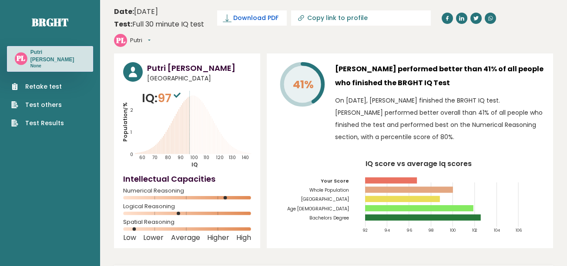
click at [250, 17] on span "Download PDF" at bounding box center [255, 17] width 45 height 9
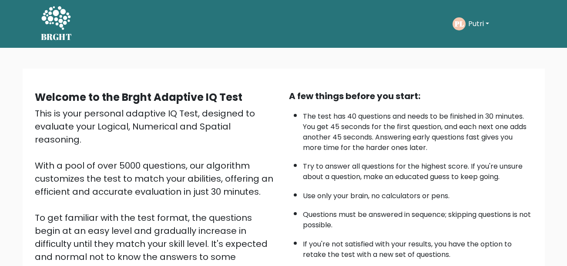
click at [489, 22] on button "Putri" at bounding box center [479, 23] width 26 height 11
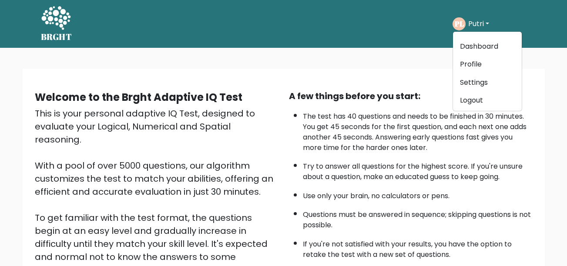
click at [335, 96] on div "A few things before you start:" at bounding box center [411, 96] width 244 height 13
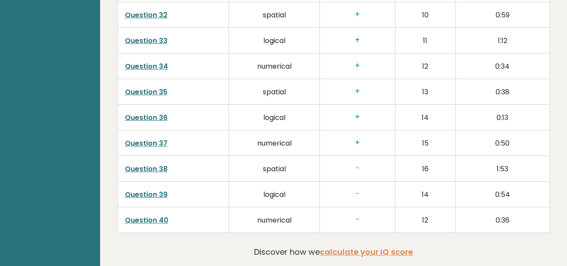
scroll to position [2249, 0]
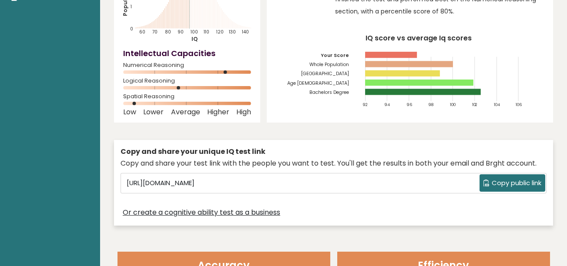
scroll to position [0, 0]
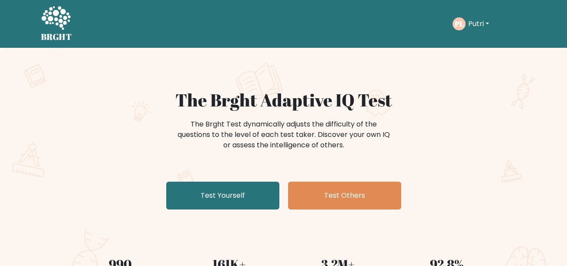
click at [482, 24] on button "Putri" at bounding box center [479, 23] width 26 height 11
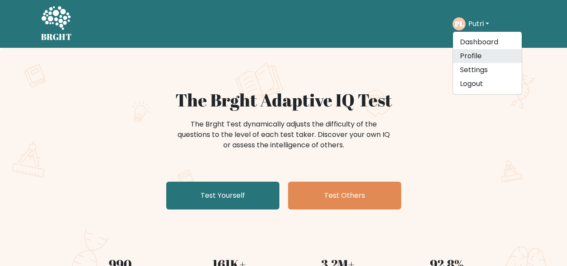
click at [483, 54] on link "Profile" at bounding box center [487, 56] width 69 height 14
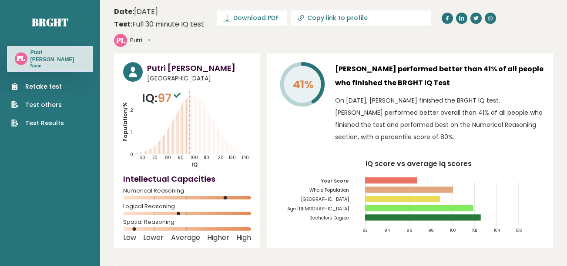
click at [151, 36] on button "Putri" at bounding box center [140, 40] width 20 height 9
click at [175, 72] on link "Settings" at bounding box center [153, 78] width 44 height 12
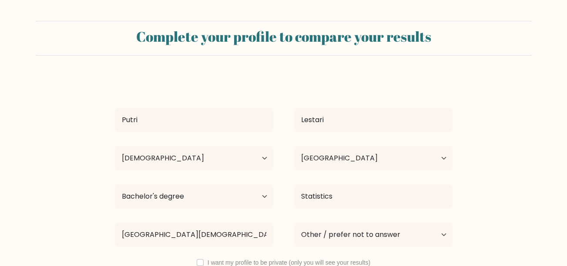
select select "18_24"
select select "ID"
select select "bachelors_degree"
select select "other"
